Goal: Task Accomplishment & Management: Use online tool/utility

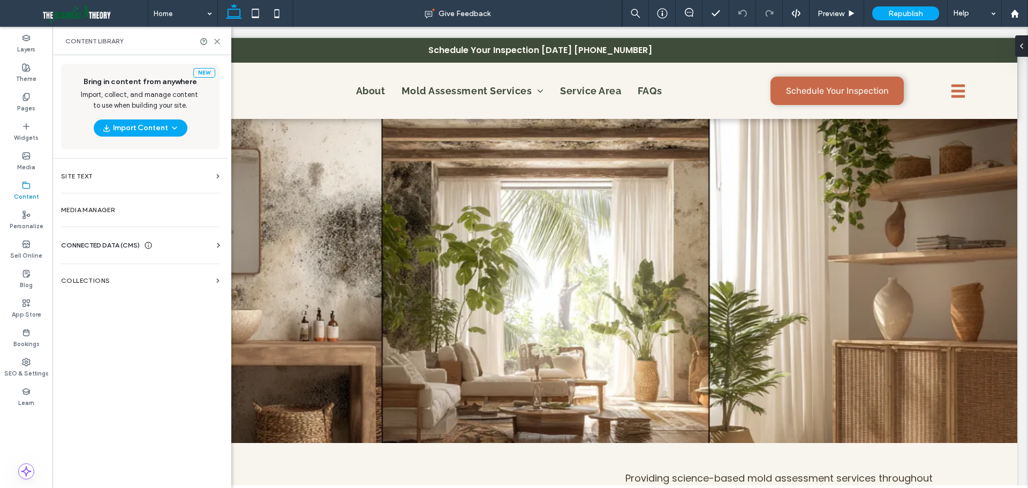
click at [125, 241] on span "CONNECTED DATA (CMS)" at bounding box center [100, 245] width 79 height 11
click at [110, 272] on label "Business Info" at bounding box center [143, 271] width 146 height 7
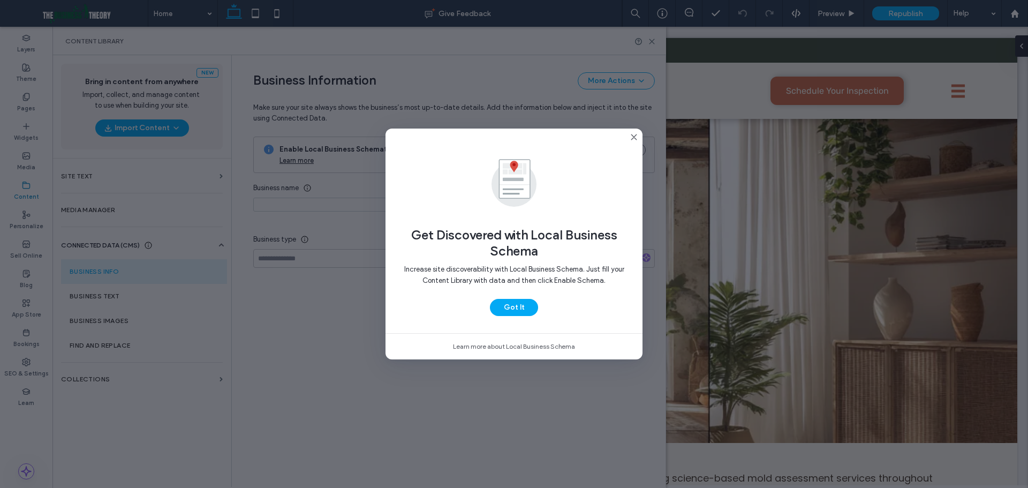
type input "**********"
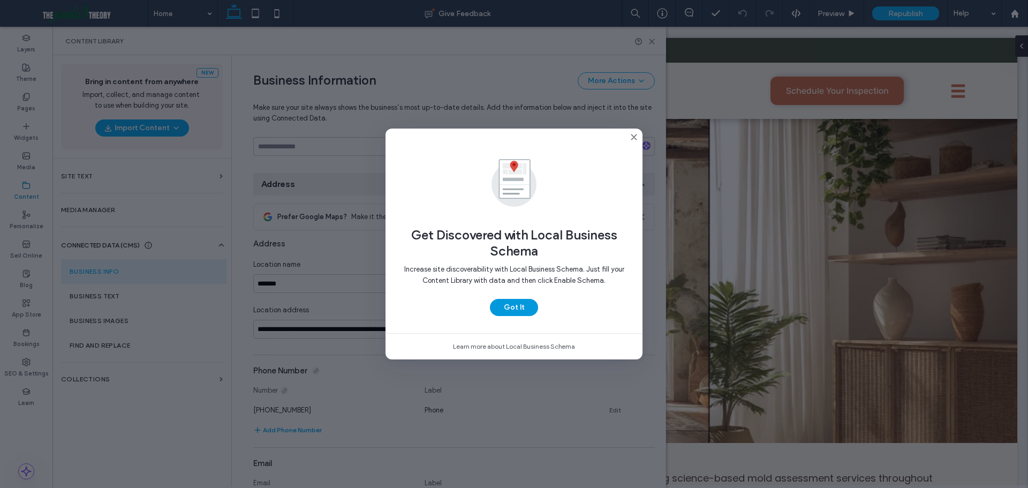
click at [517, 306] on button "Got It" at bounding box center [514, 307] width 48 height 17
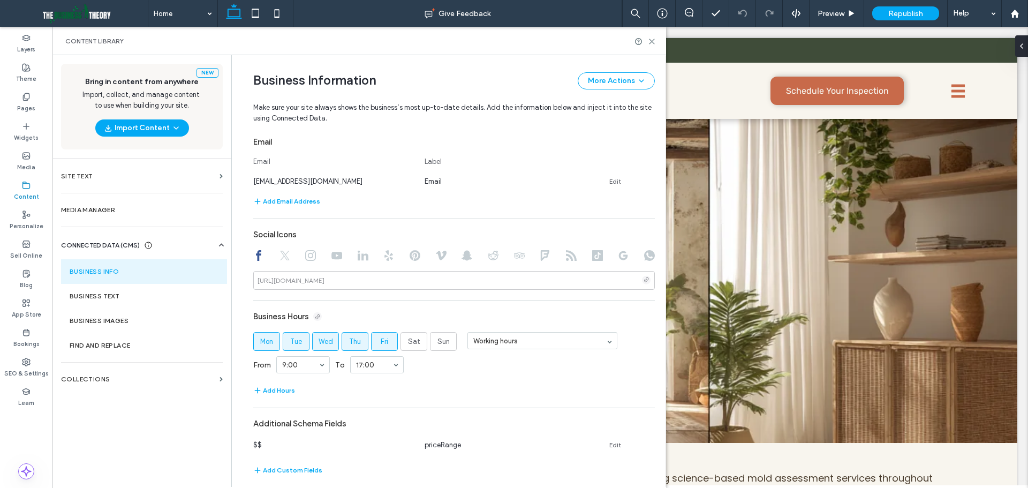
scroll to position [497, 0]
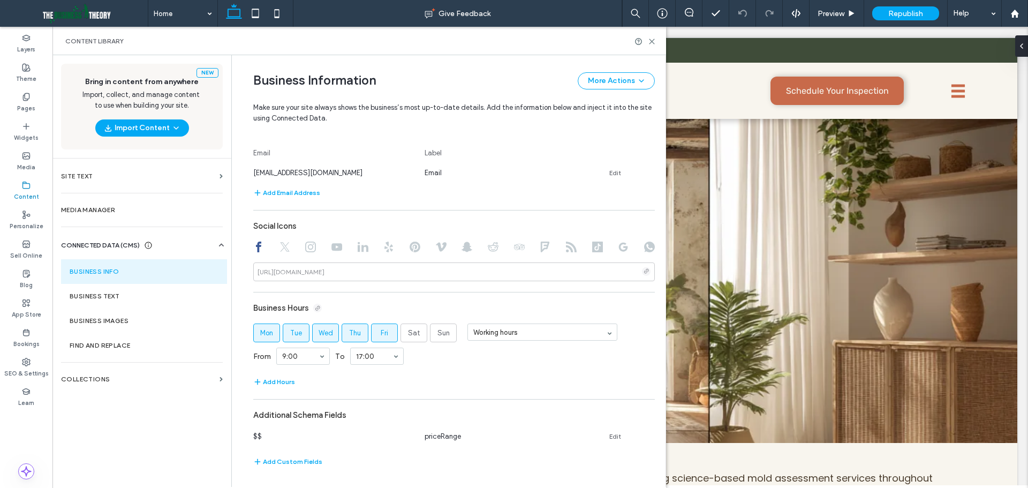
click at [305, 251] on icon at bounding box center [310, 247] width 11 height 11
click at [350, 270] on input at bounding box center [454, 271] width 402 height 19
type input "**********"
click at [482, 282] on div "**********" at bounding box center [454, 174] width 402 height 600
drag, startPoint x: 650, startPoint y: 43, endPoint x: 597, endPoint y: 17, distance: 59.2
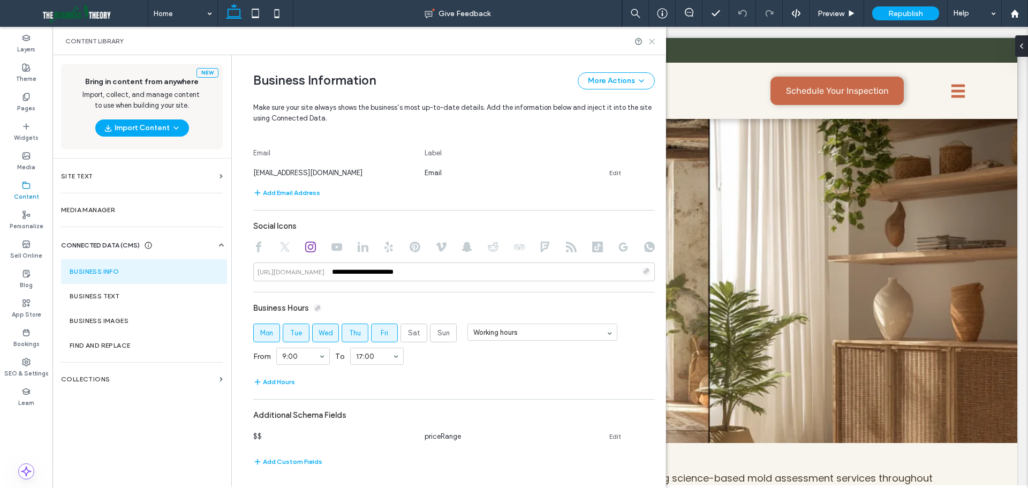
click at [650, 43] on use at bounding box center [652, 41] width 5 height 5
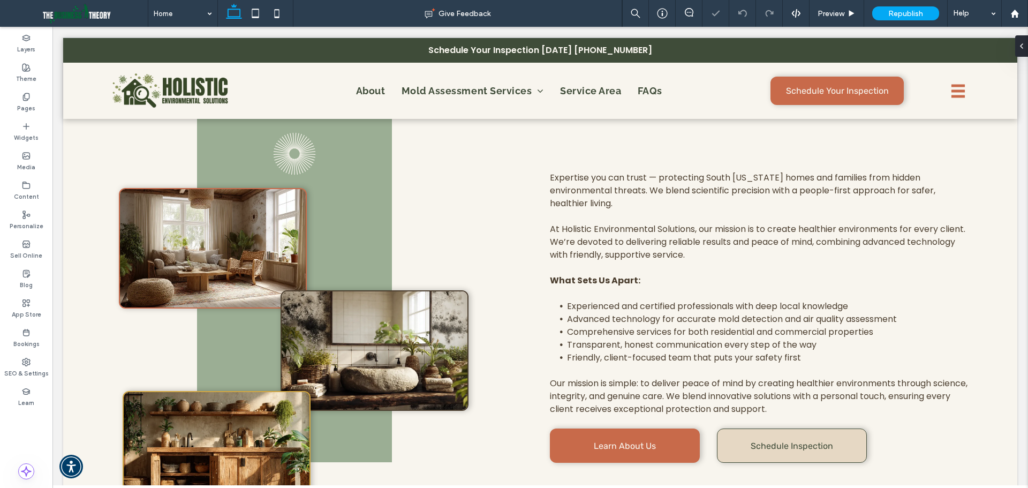
scroll to position [4035, 0]
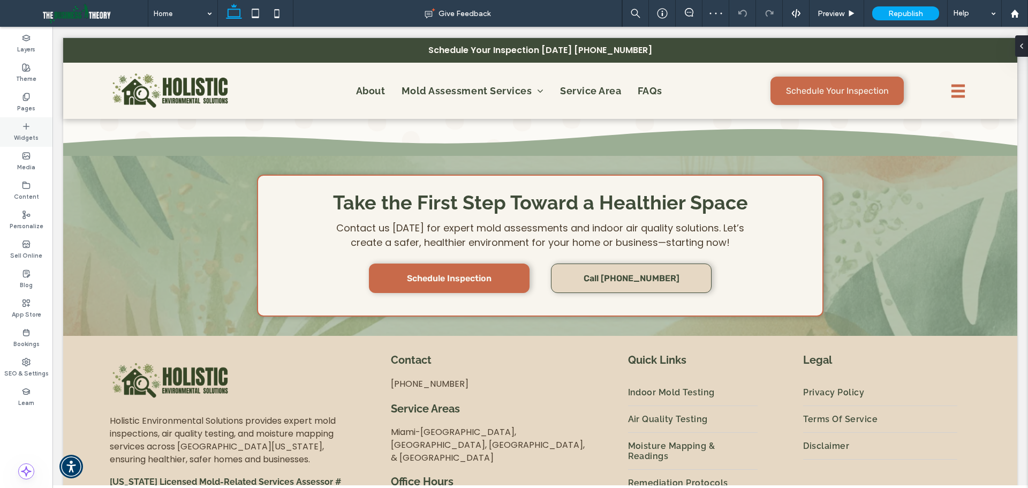
click at [24, 131] on label "Widgets" at bounding box center [26, 137] width 25 height 12
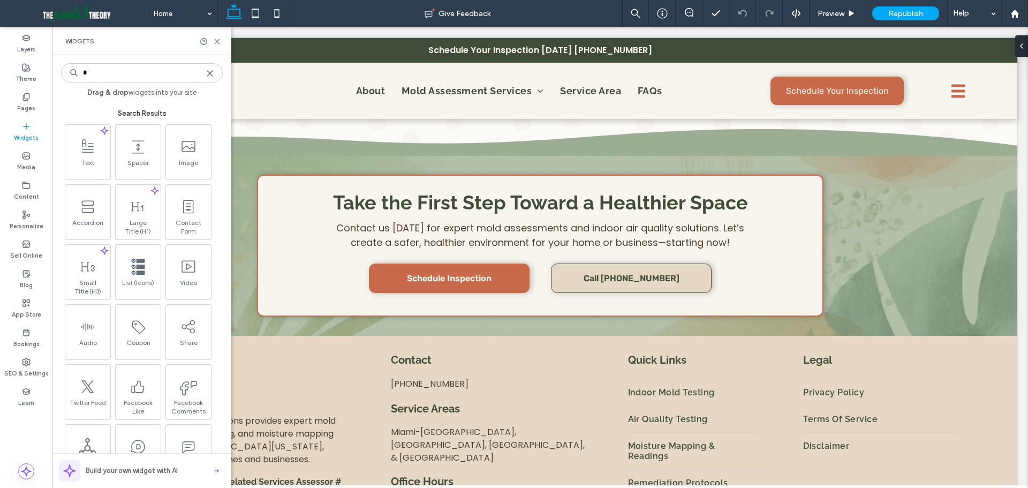
type input "*"
click at [220, 43] on icon at bounding box center [217, 41] width 8 height 8
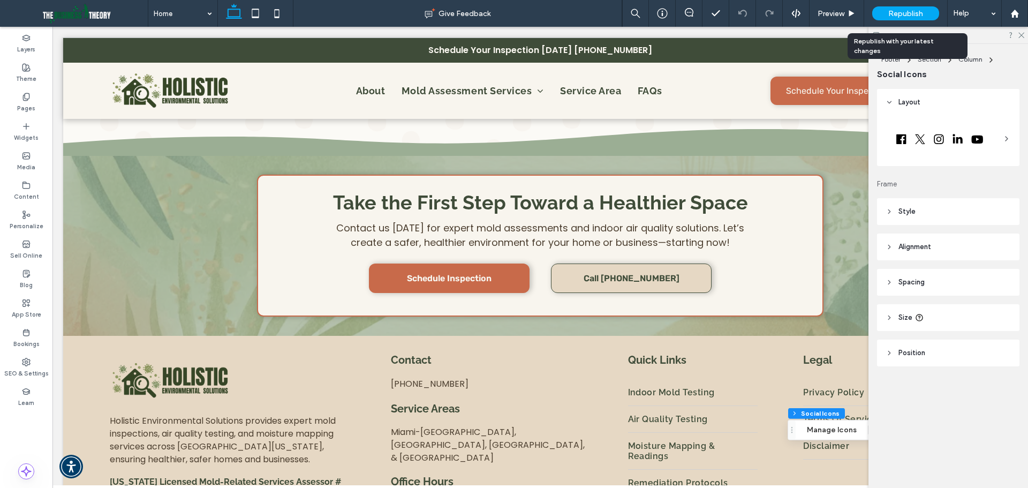
click at [899, 11] on span "Republish" at bounding box center [905, 13] width 35 height 9
